Goal: Navigation & Orientation: Understand site structure

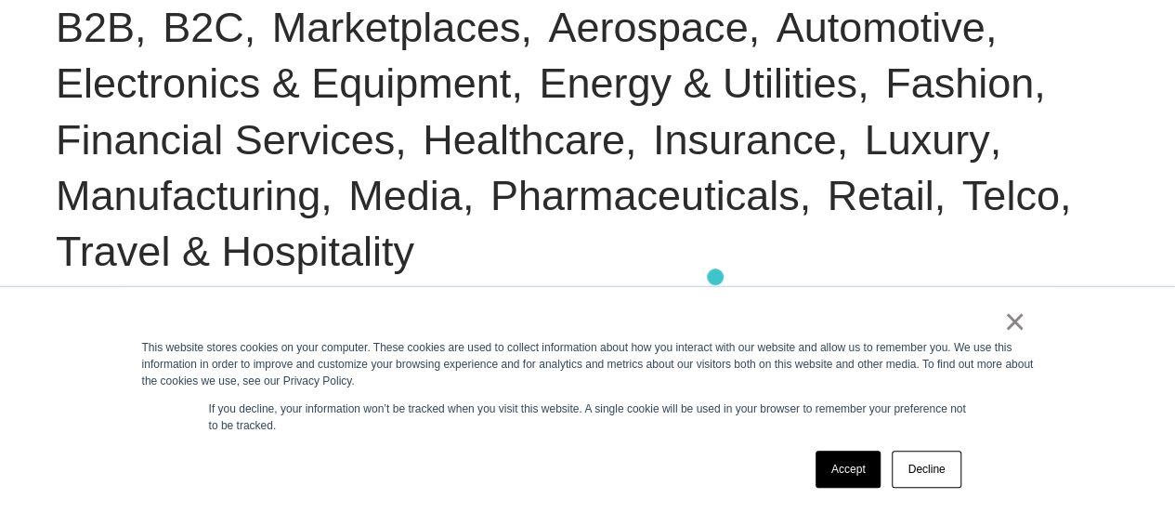
scroll to position [929, 0]
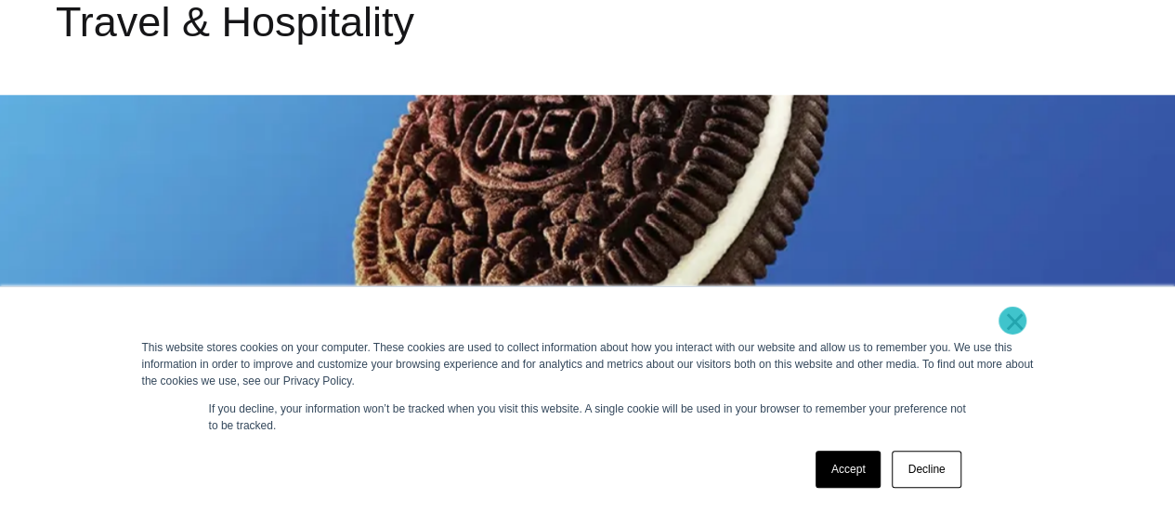
click at [1013, 321] on link "×" at bounding box center [1015, 321] width 22 height 17
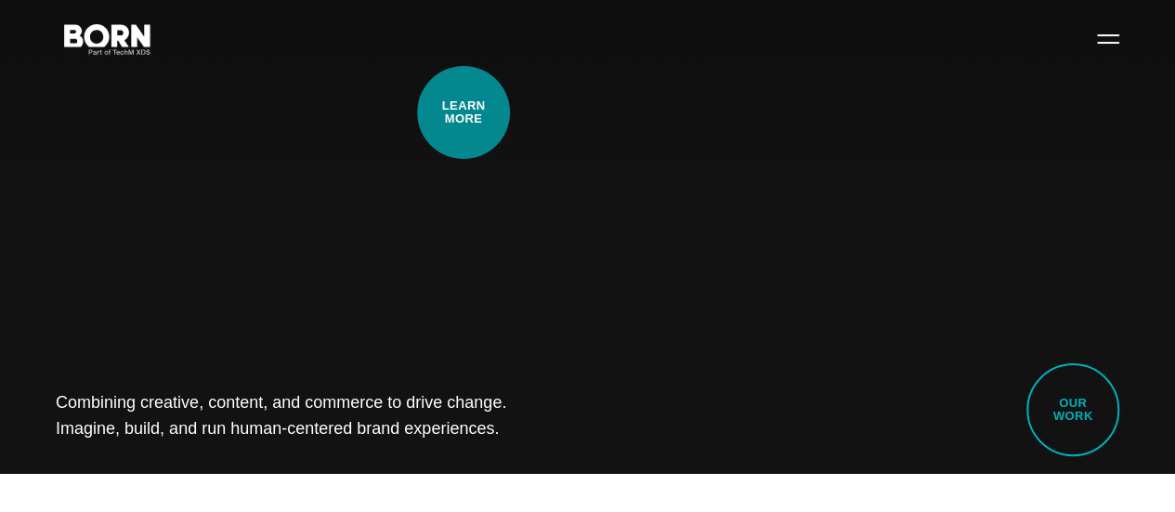
scroll to position [0, 0]
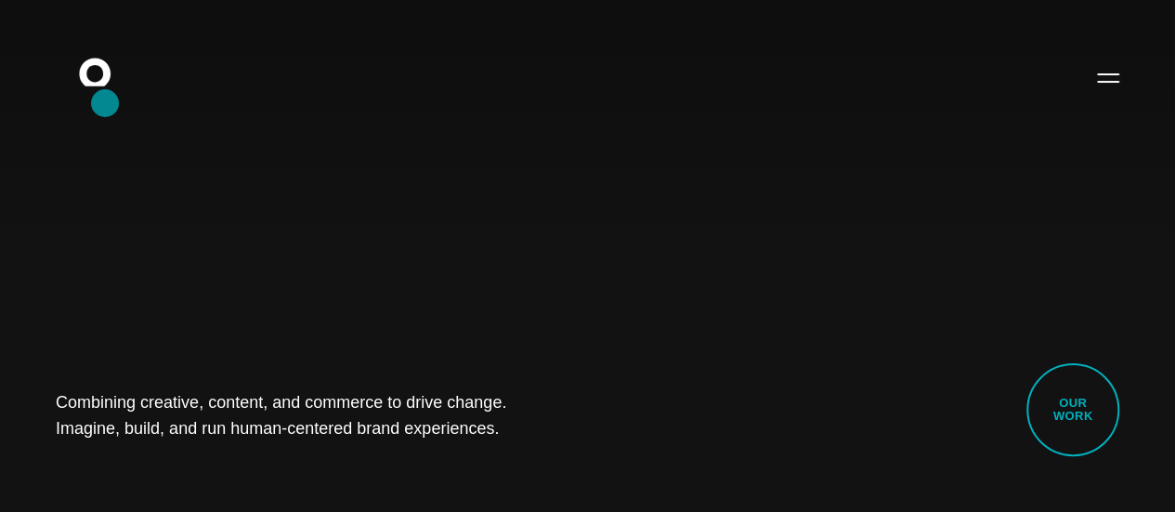
click at [105, 101] on icon ".st0{display:none;} .st1{display:inline;} .st2{font-family:'HelveticaNeue-Mediu…" at bounding box center [107, 77] width 119 height 48
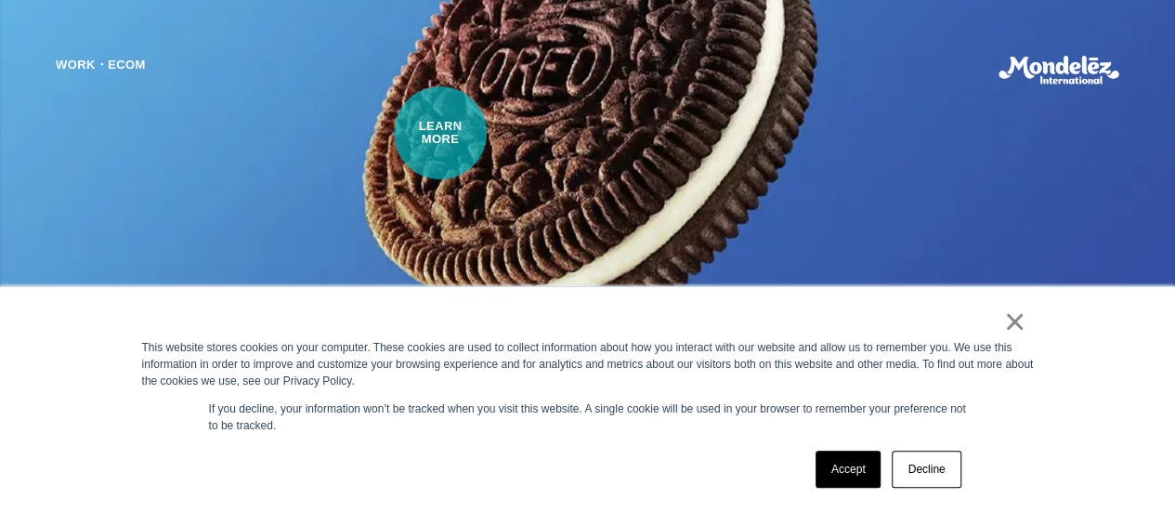
scroll to position [1208, 0]
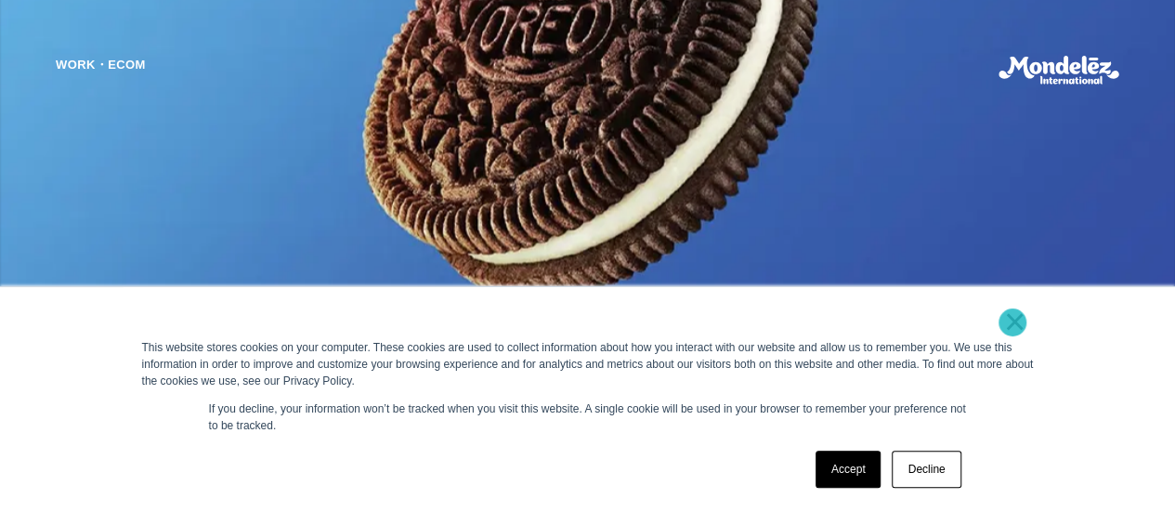
click at [1013, 322] on link "×" at bounding box center [1015, 321] width 22 height 17
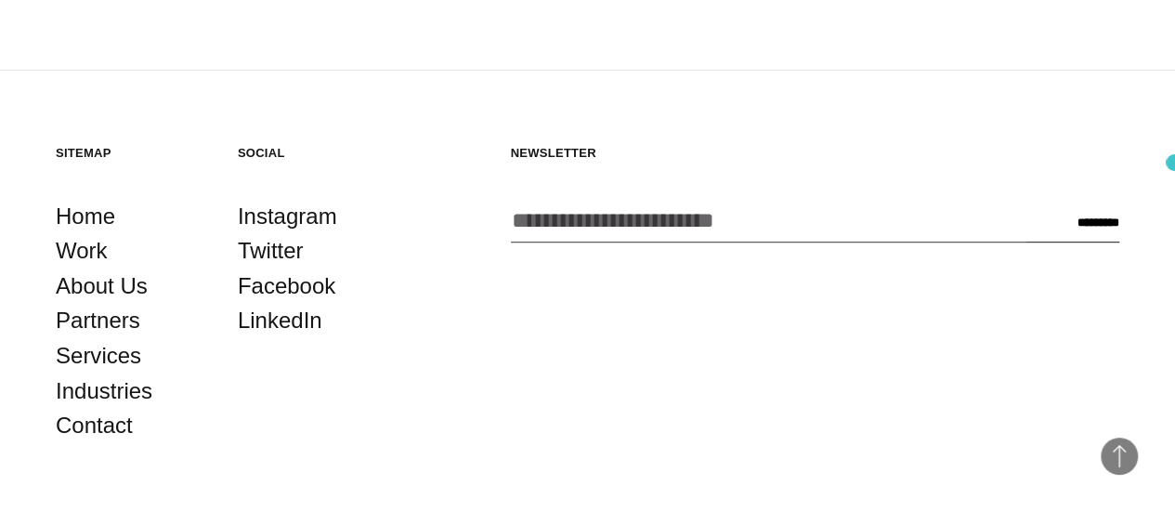
scroll to position [3907, 0]
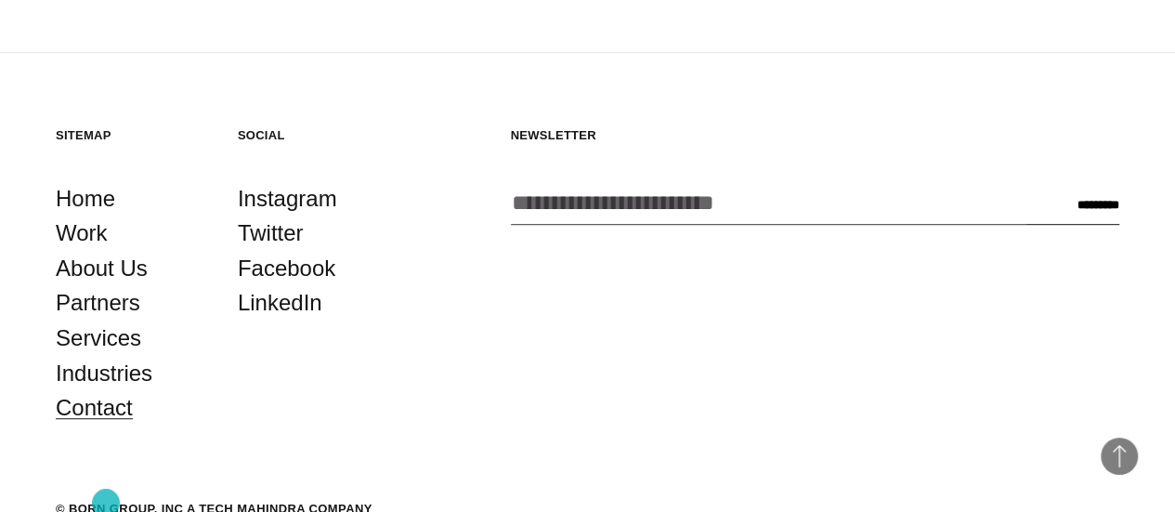
click at [106, 426] on link "Contact" at bounding box center [94, 407] width 77 height 35
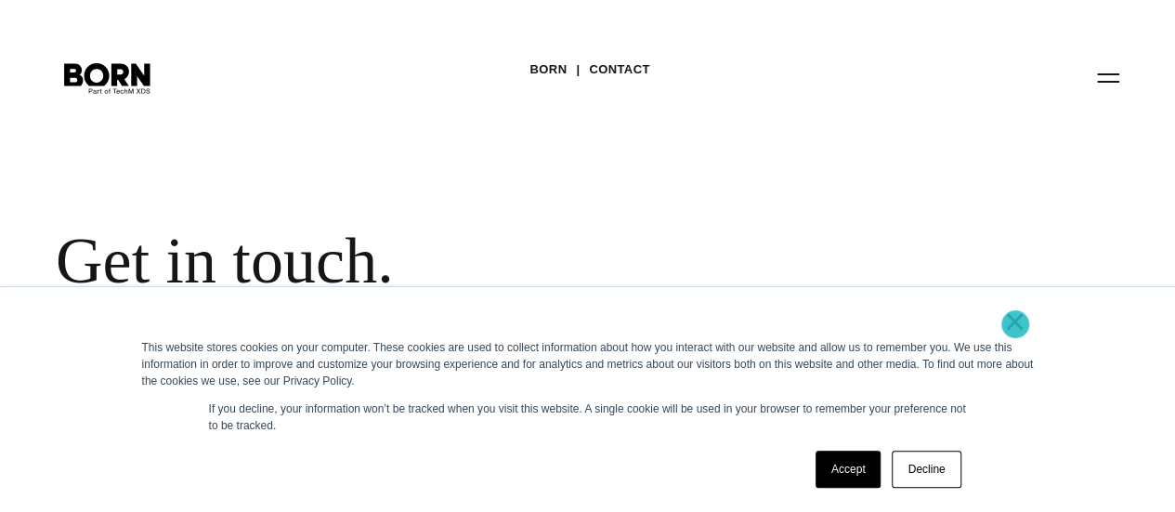
click at [1016, 324] on link "×" at bounding box center [1015, 321] width 22 height 17
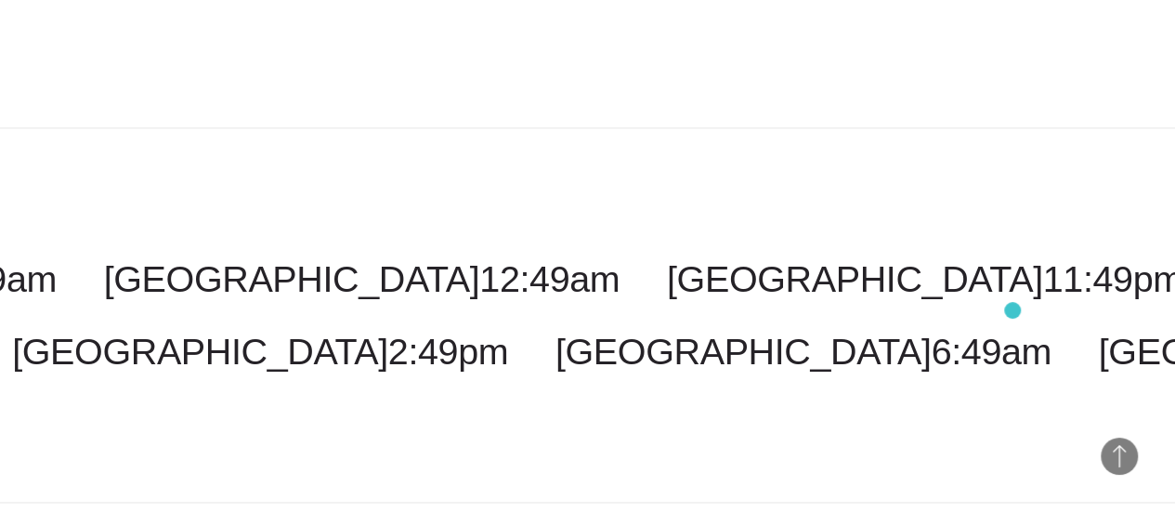
scroll to position [4779, 0]
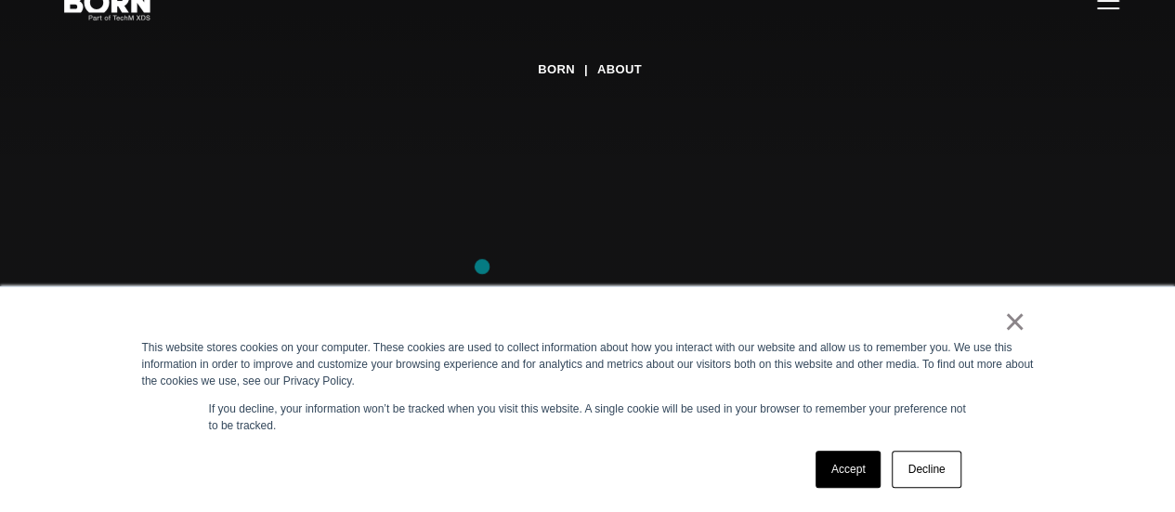
scroll to position [186, 0]
click at [1009, 321] on link "×" at bounding box center [1015, 321] width 22 height 17
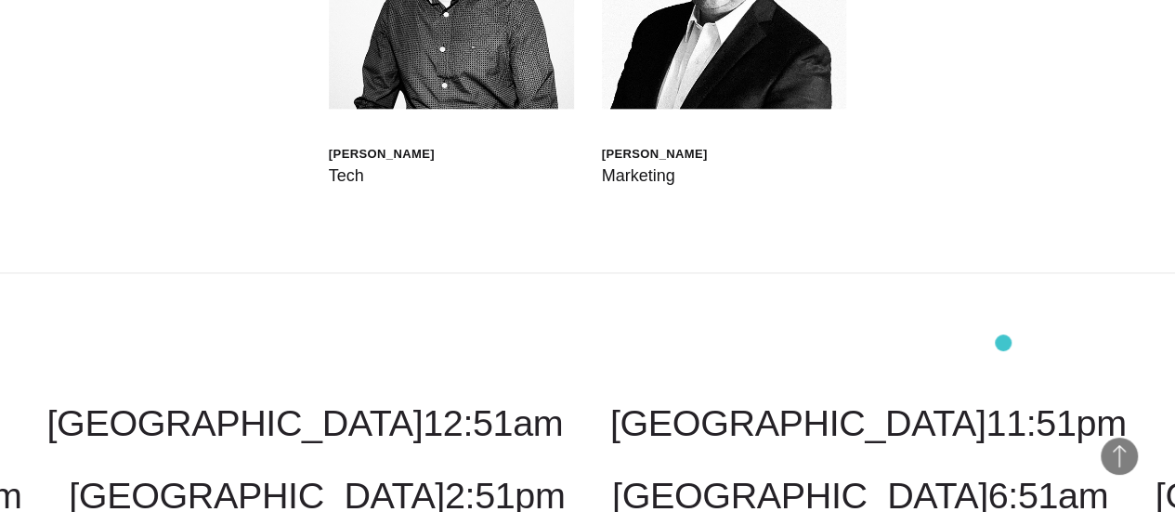
scroll to position [4553, 0]
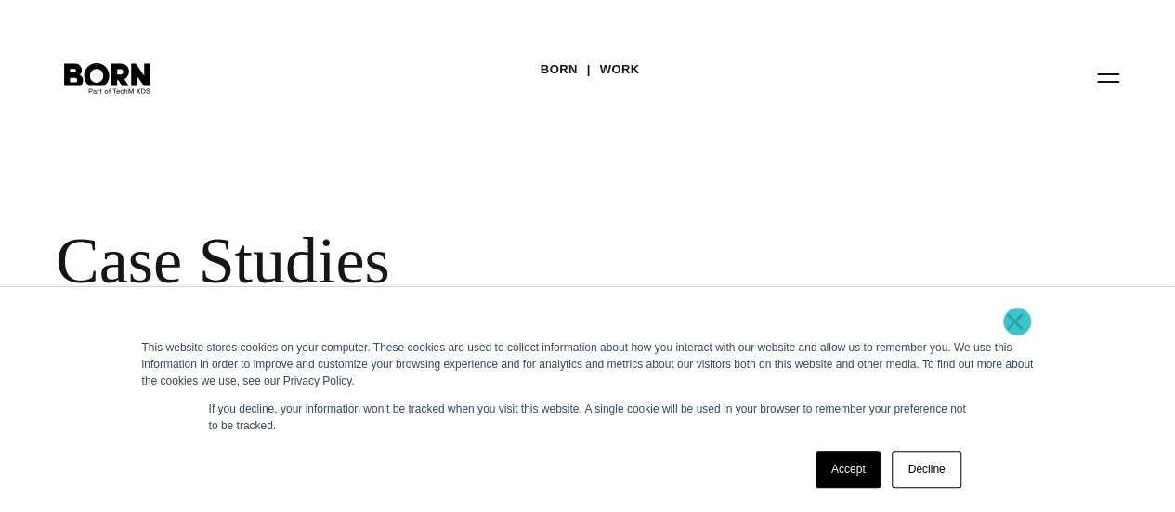
click at [1017, 321] on link "×" at bounding box center [1015, 321] width 22 height 17
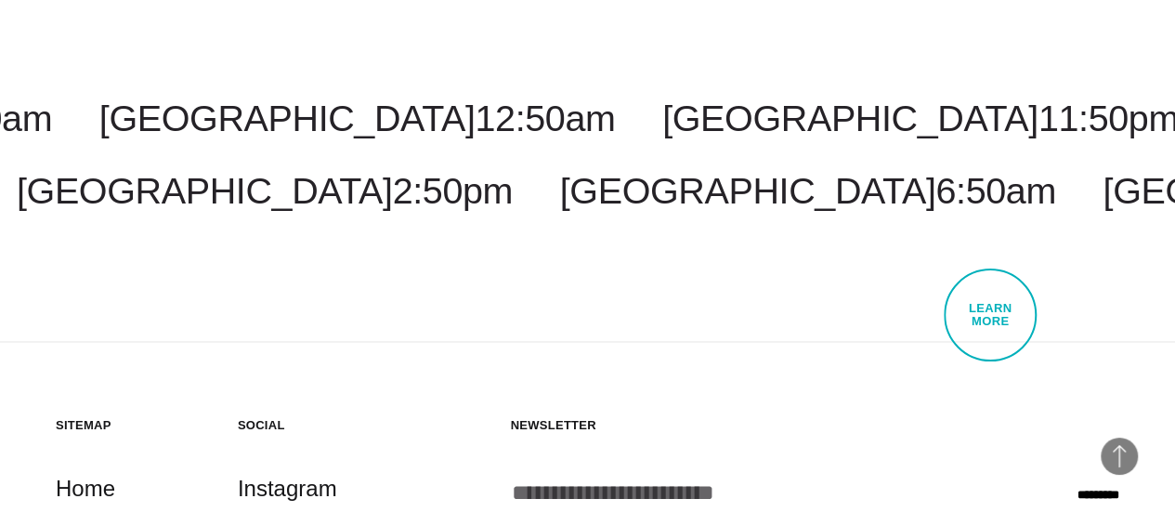
scroll to position [5339, 0]
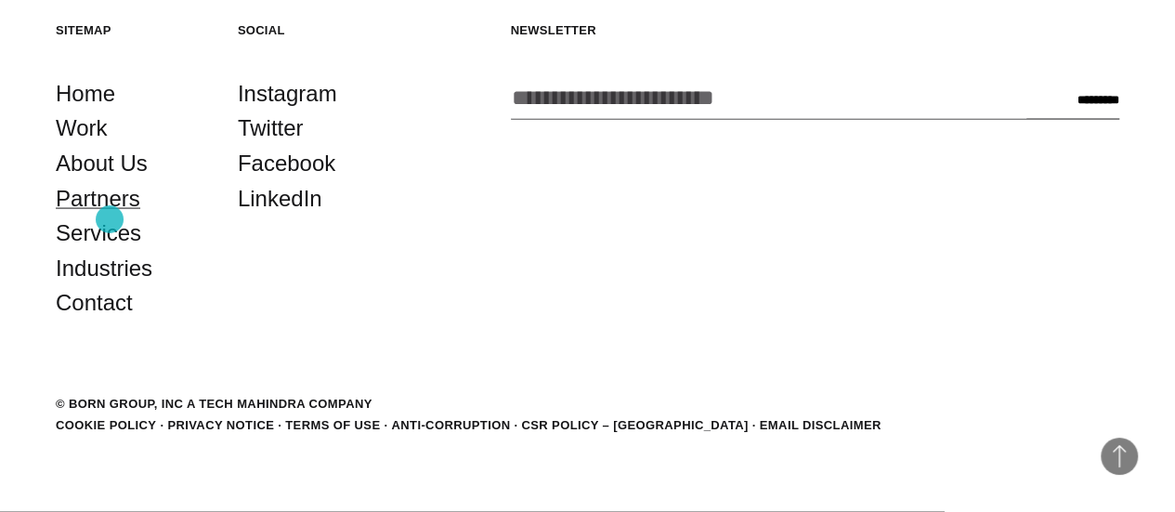
click at [110, 216] on link "Partners" at bounding box center [98, 198] width 85 height 35
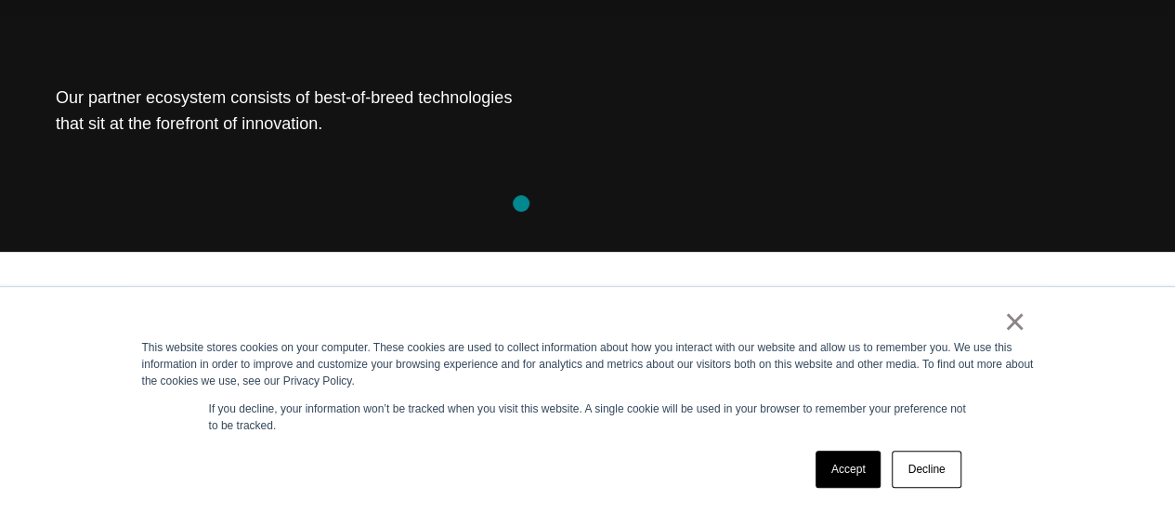
scroll to position [465, 0]
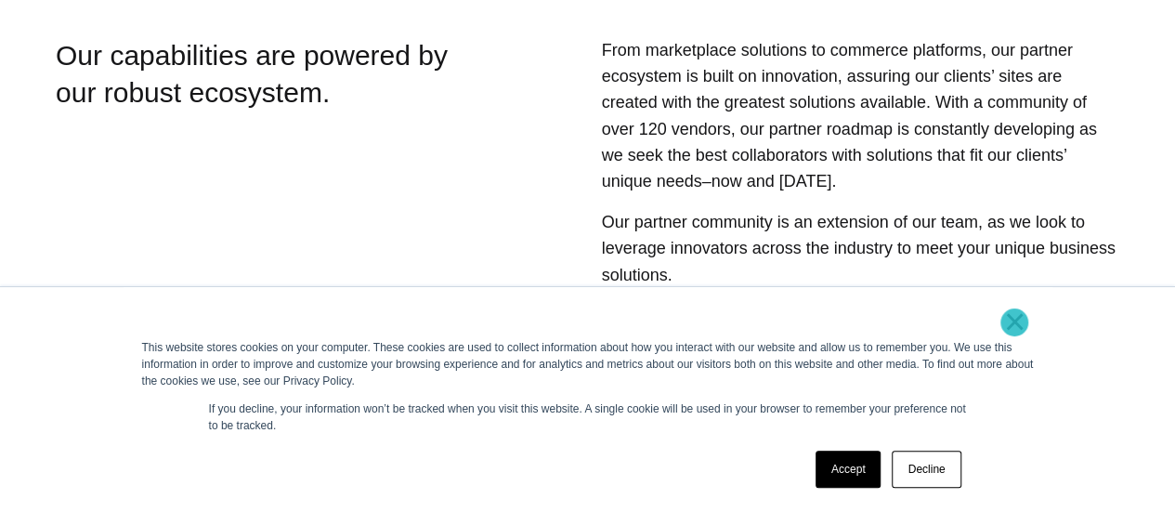
click at [1015, 322] on link "×" at bounding box center [1015, 321] width 22 height 17
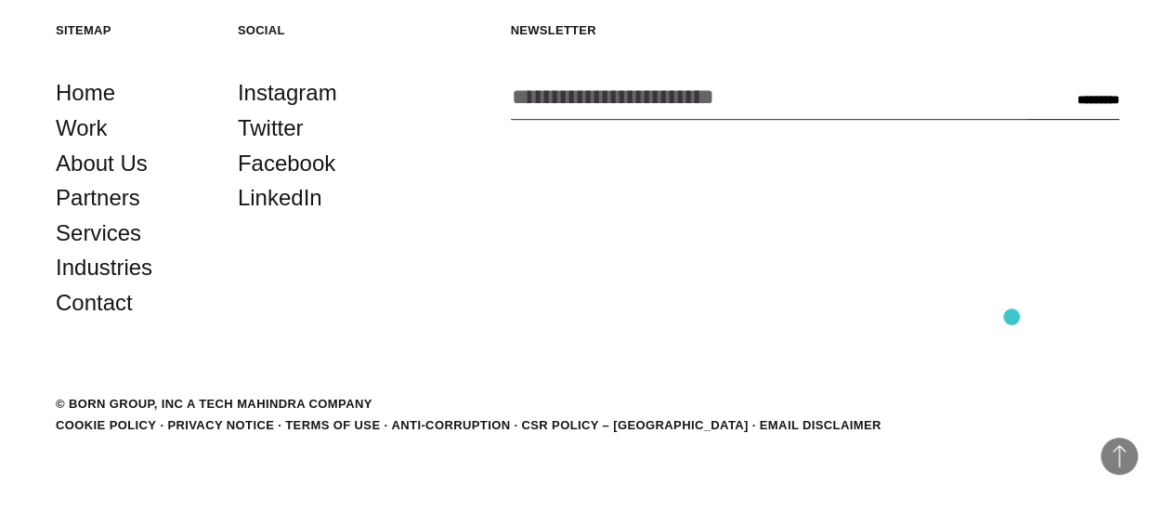
scroll to position [3902, 0]
click at [93, 251] on link "Services" at bounding box center [98, 233] width 85 height 35
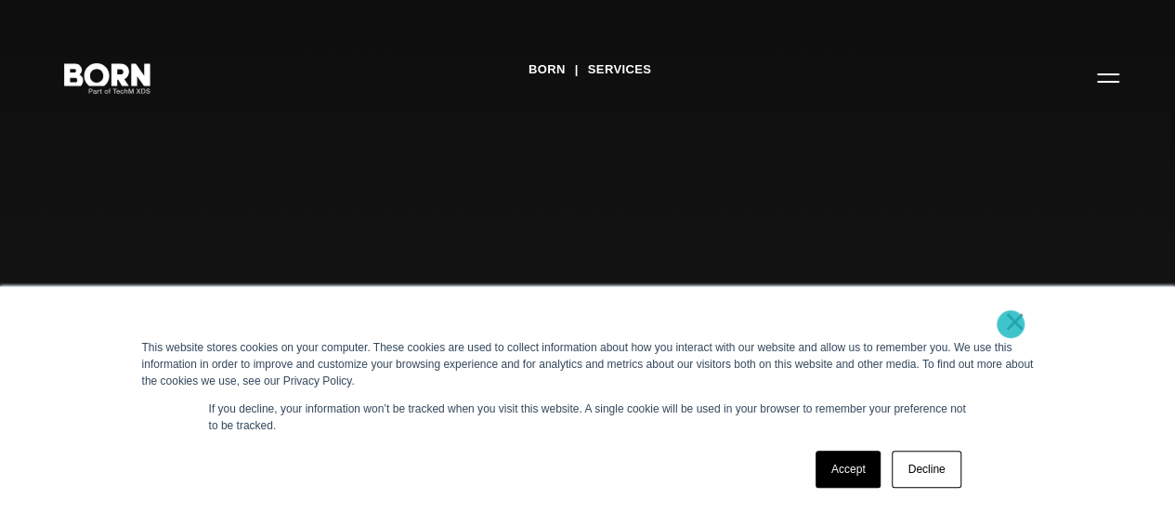
click at [1011, 324] on link "×" at bounding box center [1015, 321] width 22 height 17
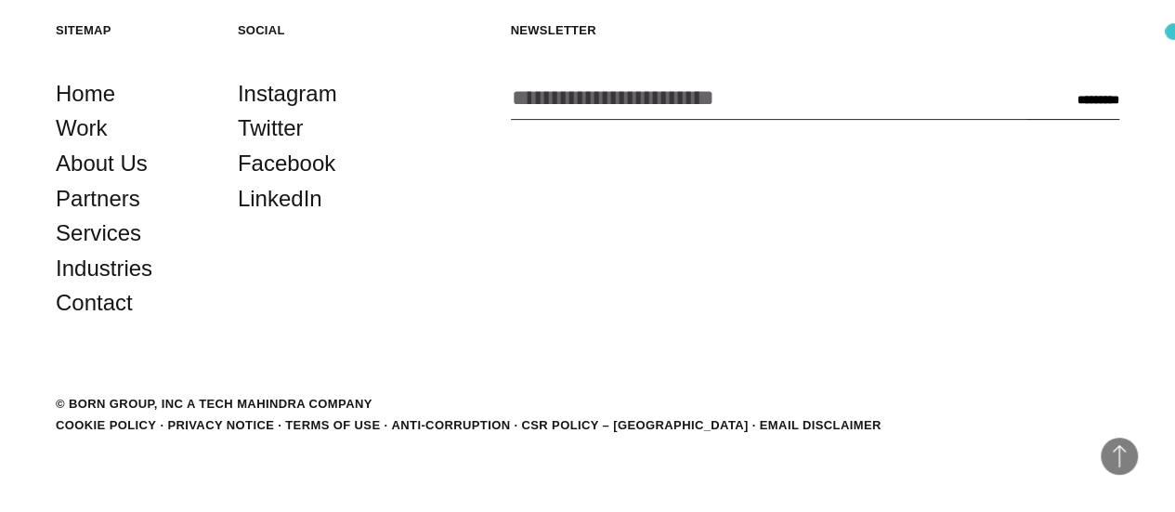
scroll to position [3803, 0]
click at [97, 286] on link "Industries" at bounding box center [104, 268] width 97 height 35
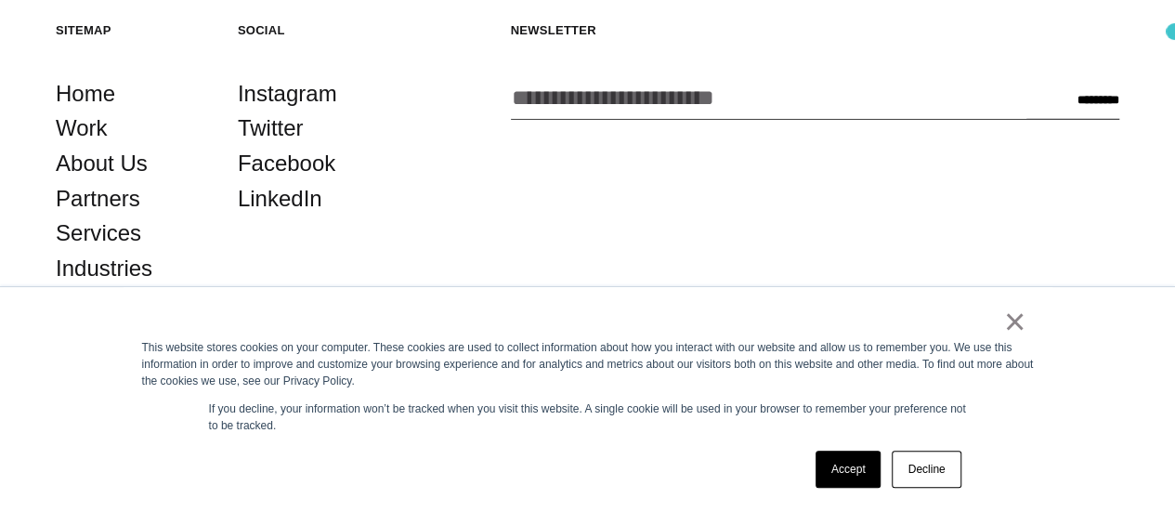
scroll to position [2924, 0]
click at [1009, 322] on link "×" at bounding box center [1015, 321] width 22 height 17
